Goal: Information Seeking & Learning: Learn about a topic

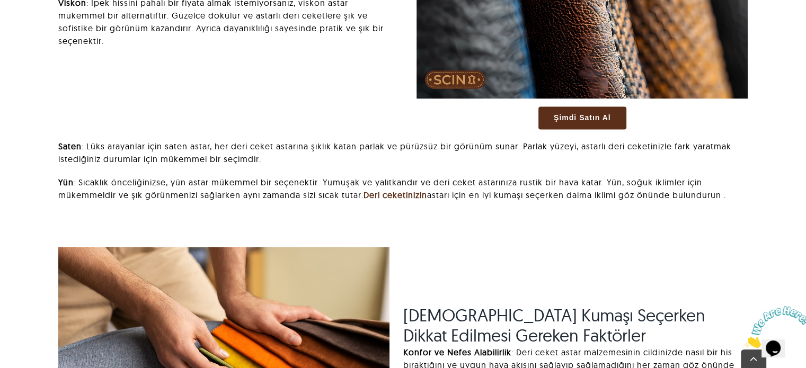
scroll to position [1780, 0]
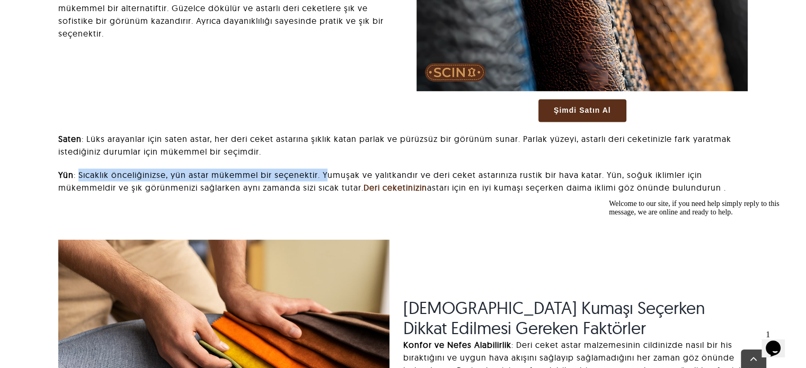
drag, startPoint x: 78, startPoint y: 173, endPoint x: 326, endPoint y: 177, distance: 247.5
click at [326, 177] on font ": Sıcaklık önceliğinizse, yün astar mükemmel bir seçenektir. Yumuşak ve yalıtka…" at bounding box center [380, 181] width 644 height 23
drag, startPoint x: 195, startPoint y: 174, endPoint x: 530, endPoint y: 208, distance: 336.5
click at [537, 207] on div "Pamuk : Nefes alabilen ve rahat bir deri ceket astar kumaşı için pamuk mükemmel…" at bounding box center [403, 29] width 717 height 372
drag, startPoint x: 57, startPoint y: 172, endPoint x: 693, endPoint y: 185, distance: 636.5
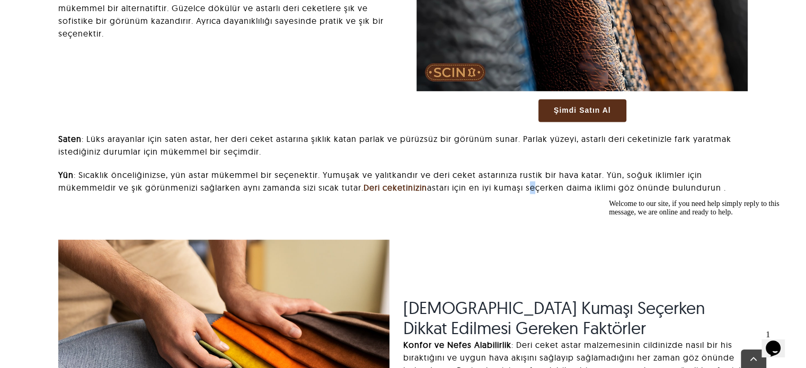
click at [739, 192] on div "Saten : Lüks arayanlar için saten astar, her deri ceket astarına şıklık katan p…" at bounding box center [403, 168] width 717 height 72
copy p "Yün : Sıcaklık önceliğinizse, yün astar mükemmel bir seçenektir. Yumuşak ve yal…"
click at [285, 95] on div "Pamuk : Nefes alabilen ve rahat bir deri ceket astar kumaşı için pamuk mükemmel…" at bounding box center [403, 29] width 717 height 372
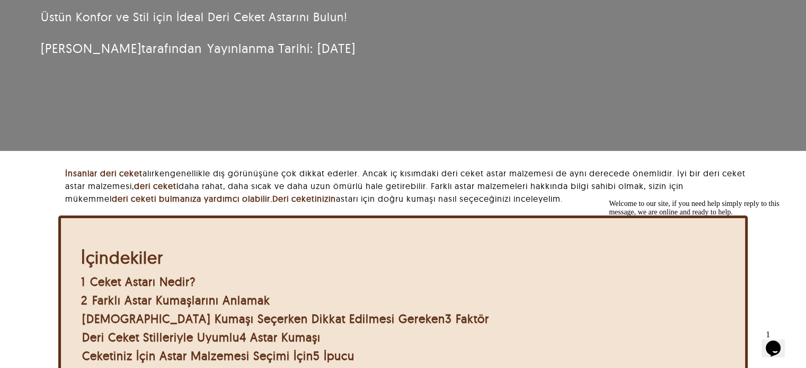
scroll to position [0, 0]
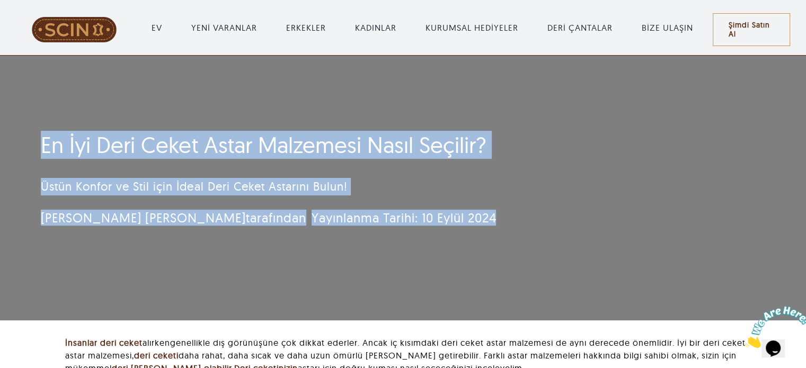
drag, startPoint x: 418, startPoint y: 235, endPoint x: 77, endPoint y: 135, distance: 355.4
click at [32, 128] on div "En İyi Deri Ceket Astar Malzemesi Nasıl Seçilir? Üstün Konfor ve Stil için İdea…" at bounding box center [339, 183] width 627 height 112
copy div "En İyi Deri Ceket Astar Malzemesi Nasıl Seçilir? Üstün Konfor ve Stil için İdea…"
